Goal: Task Accomplishment & Management: Manage account settings

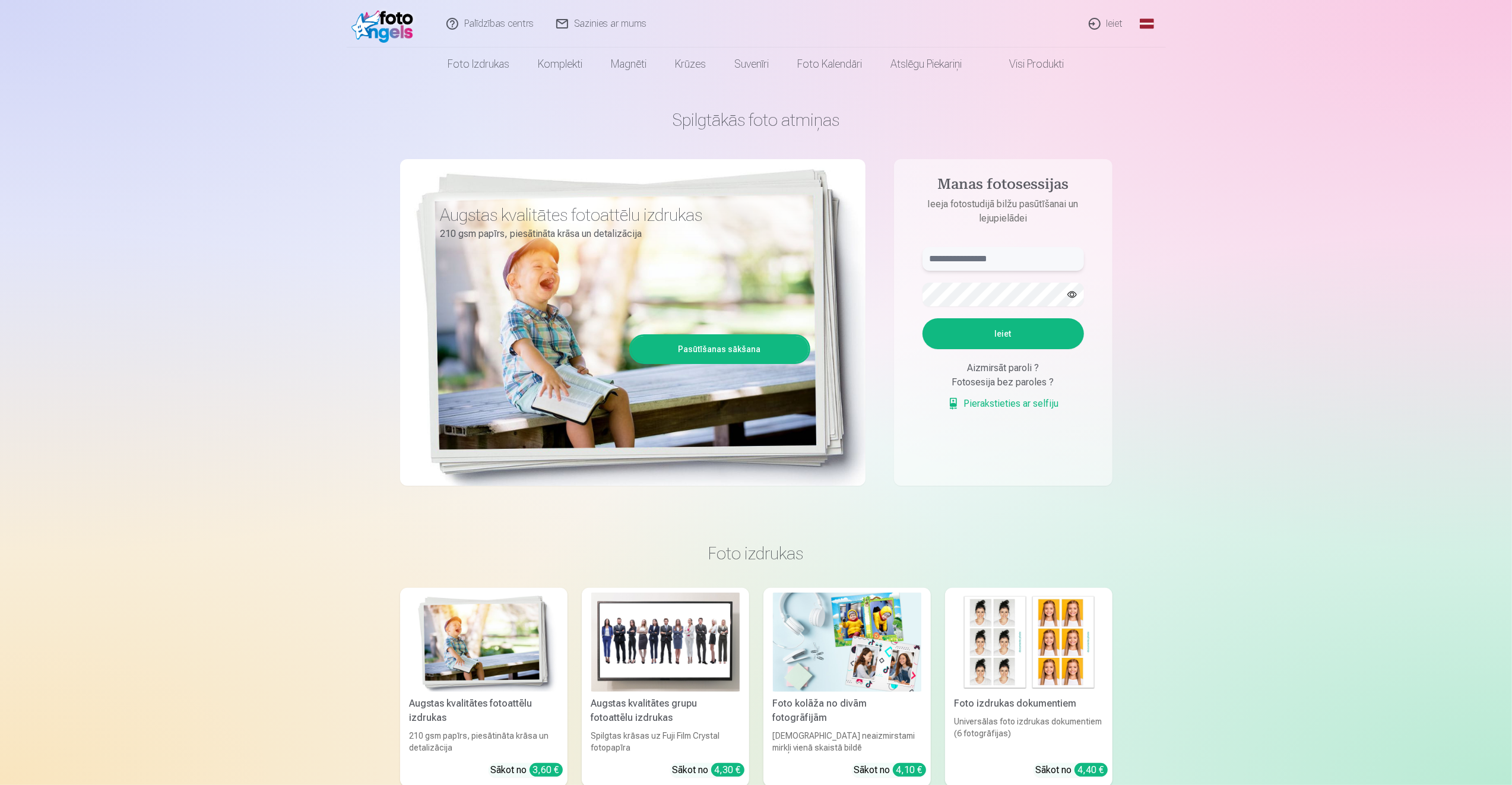
click at [997, 263] on input "text" at bounding box center [1003, 259] width 161 height 24
type input "******"
click at [923, 318] on button "Ieiet" at bounding box center [1003, 333] width 161 height 31
click at [1007, 349] on button "Ieiet" at bounding box center [1003, 333] width 161 height 31
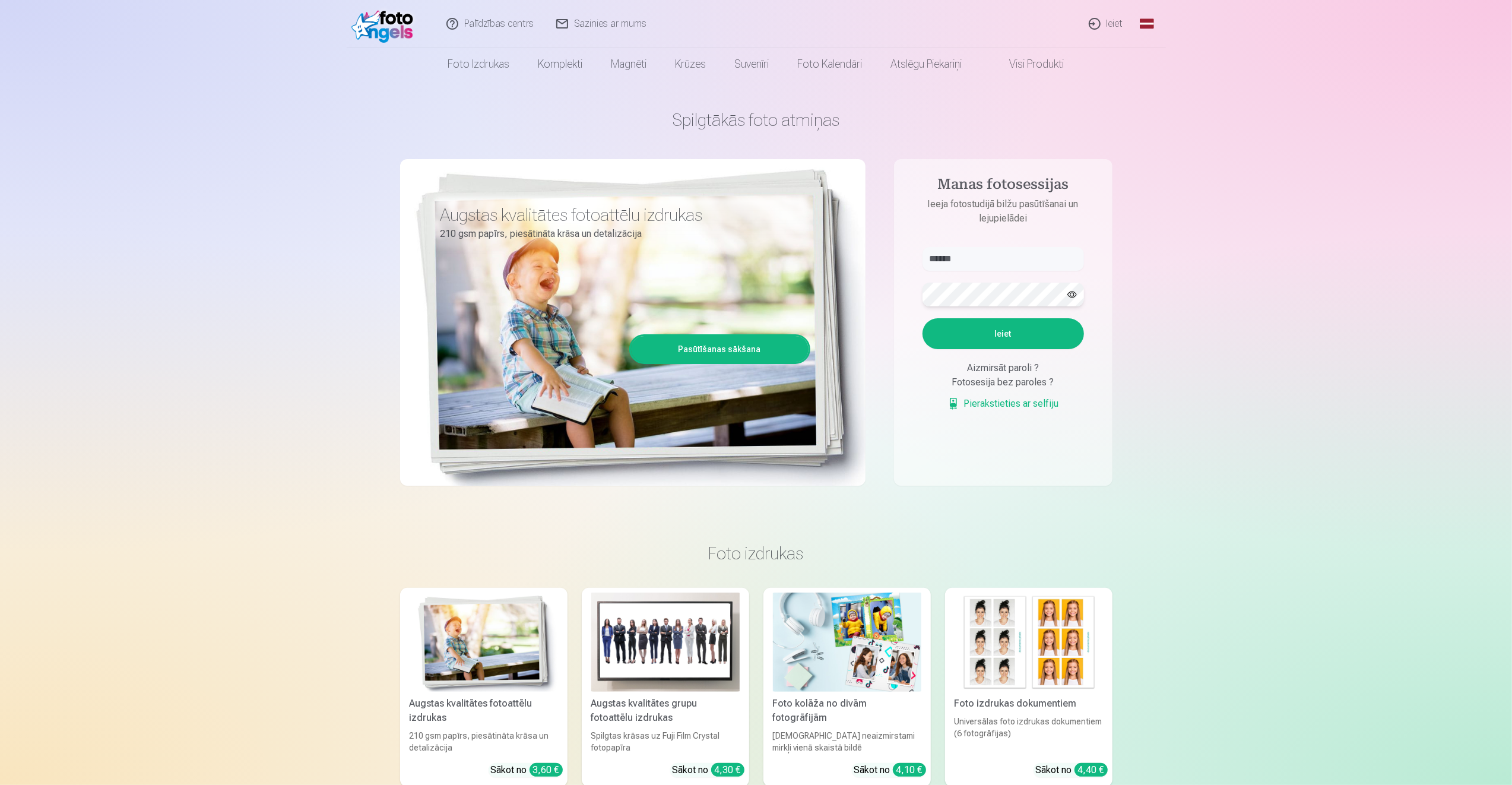
click at [884, 305] on div "Spilgtākās foto atmiņas Augstas kvalitātes fotoattēlu izdrukas 210 gsm papīrs, …" at bounding box center [756, 298] width 713 height 433
click at [923, 318] on button "Ieiet" at bounding box center [1003, 333] width 161 height 31
click at [844, 286] on div "Spilgtākās foto atmiņas Augstas kvalitātes fotoattēlu izdrukas 210 gsm papīrs, …" at bounding box center [756, 298] width 713 height 433
